Goal: Task Accomplishment & Management: Use online tool/utility

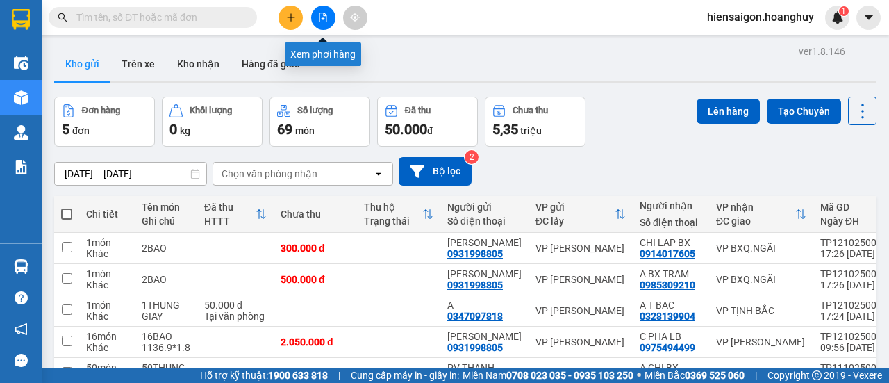
click at [322, 17] on icon "file-add" at bounding box center [323, 18] width 10 height 10
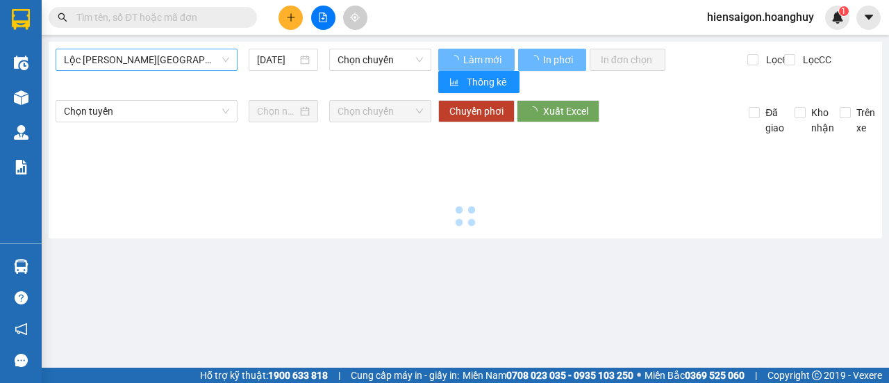
type input "[DATE]"
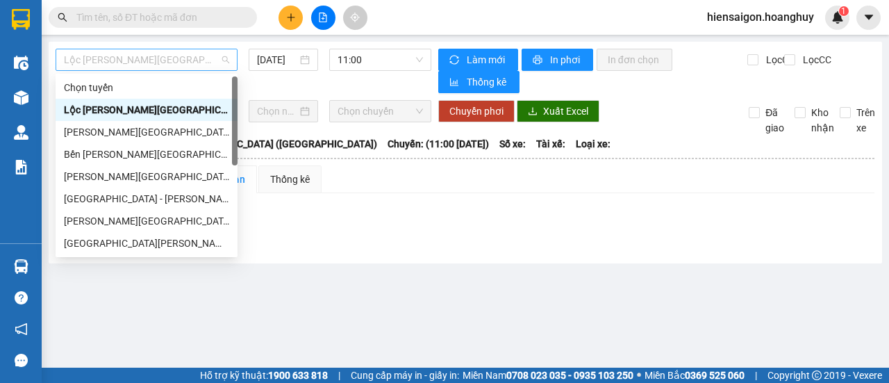
drag, startPoint x: 140, startPoint y: 56, endPoint x: 124, endPoint y: 144, distance: 90.3
click at [140, 56] on span "Lộc [PERSON_NAME][GEOGRAPHIC_DATA] ([GEOGRAPHIC_DATA])" at bounding box center [146, 59] width 165 height 21
click at [82, 197] on div "[GEOGRAPHIC_DATA] - [PERSON_NAME][GEOGRAPHIC_DATA][PERSON_NAME] ([GEOGRAPHIC_DA…" at bounding box center [146, 198] width 165 height 15
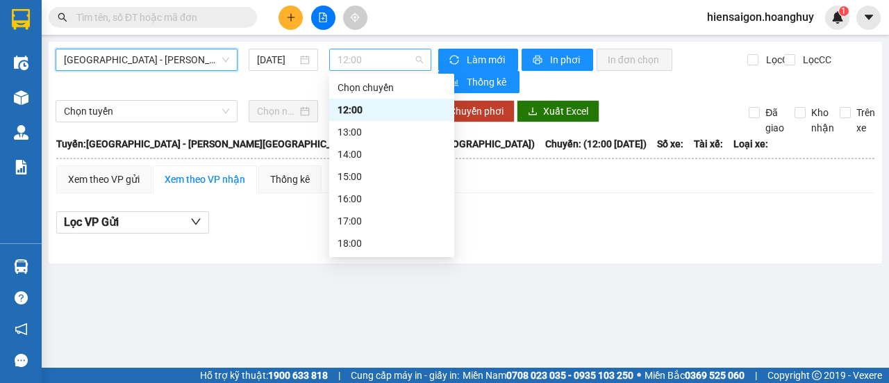
click at [380, 61] on span "12:00" at bounding box center [380, 59] width 85 height 21
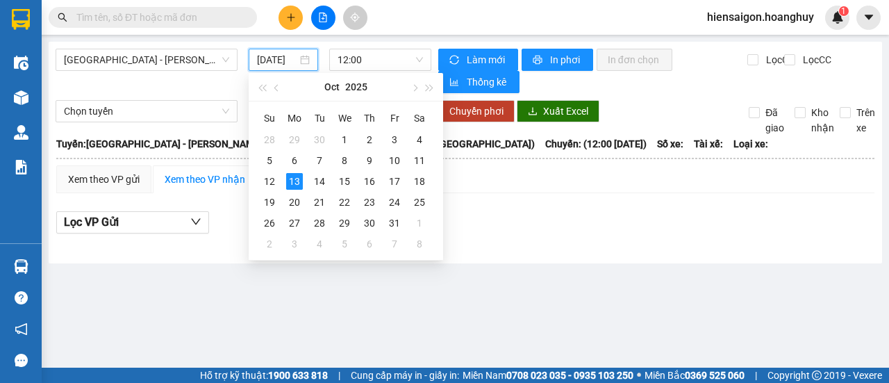
click at [273, 65] on input "[DATE]" at bounding box center [277, 59] width 40 height 15
click at [271, 180] on div "12" at bounding box center [269, 181] width 17 height 17
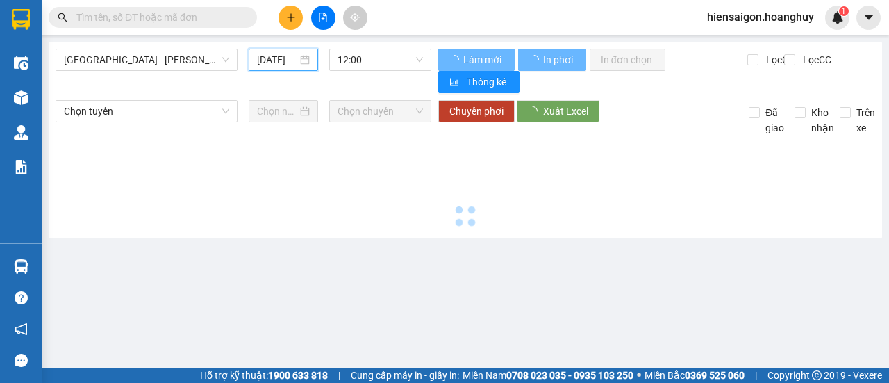
type input "[DATE]"
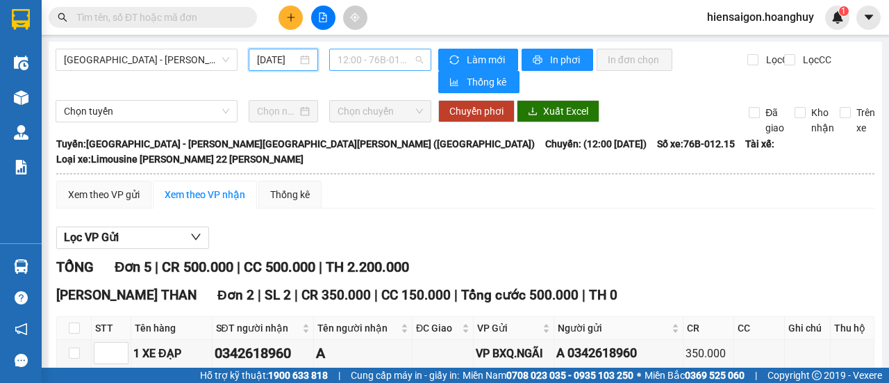
click at [358, 55] on span "12:00 - 76B-012.15" at bounding box center [380, 59] width 85 height 21
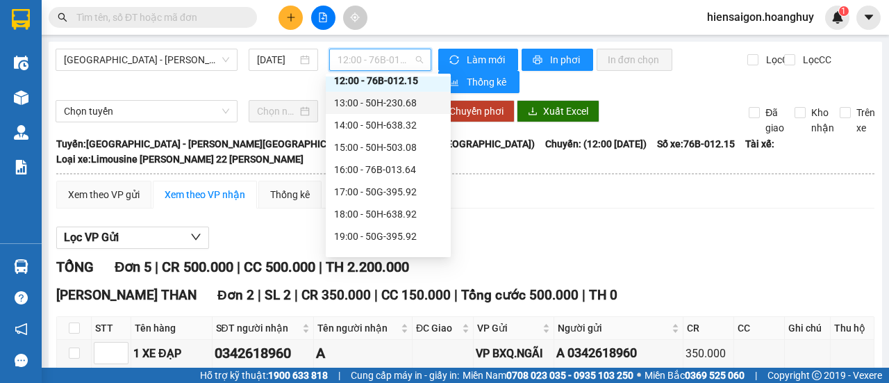
scroll to position [44, 0]
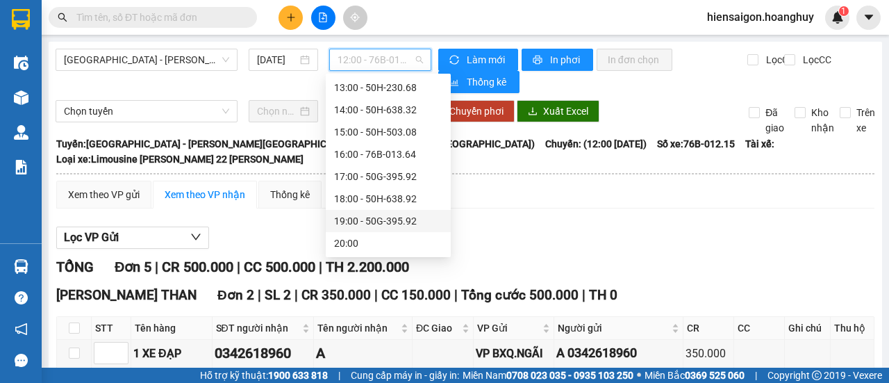
click at [386, 222] on div "19:00 - 50G-395.92" at bounding box center [388, 220] width 108 height 15
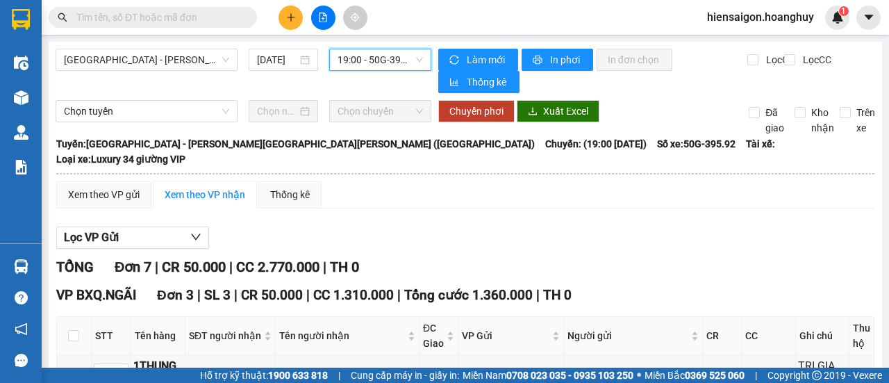
click at [376, 58] on span "19:00 - 50G-395.92" at bounding box center [380, 59] width 85 height 21
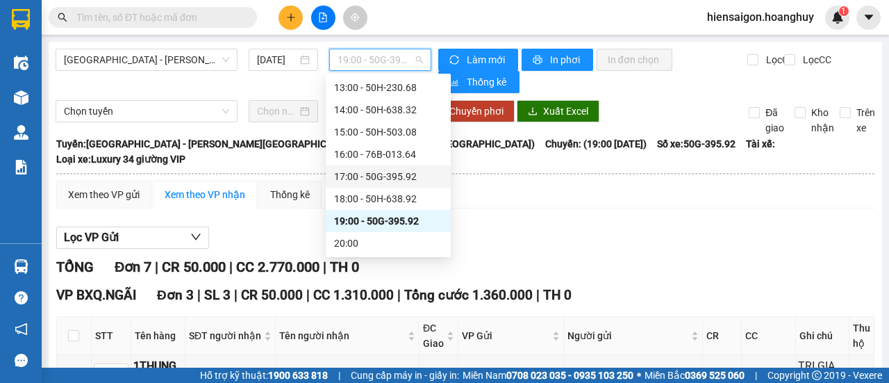
click at [398, 174] on div "17:00 - 50G-395.92" at bounding box center [388, 176] width 108 height 15
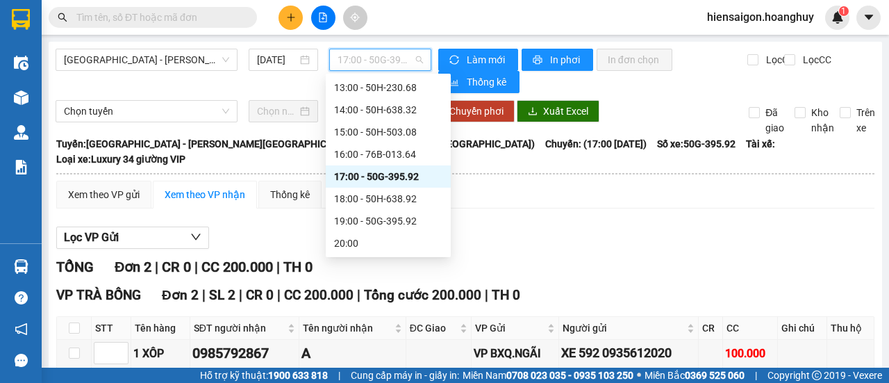
click at [365, 52] on span "17:00 - 50G-395.92" at bounding box center [380, 59] width 85 height 21
click at [381, 195] on div "18:00 - 50H-638.92" at bounding box center [388, 198] width 108 height 15
